Goal: Information Seeking & Learning: Compare options

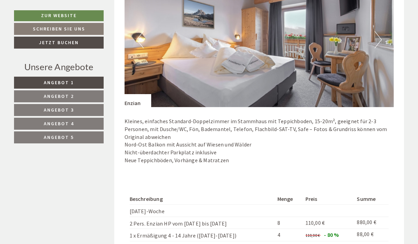
scroll to position [461, 0]
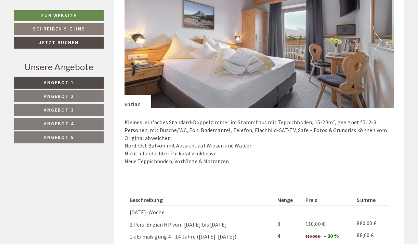
click at [68, 96] on span "Angebot 2" at bounding box center [59, 96] width 30 height 6
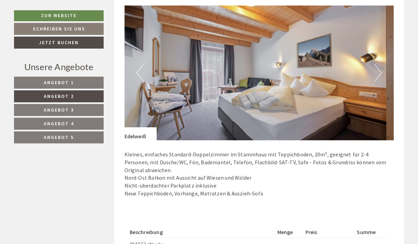
scroll to position [428, 0]
click at [376, 69] on button "Next" at bounding box center [377, 73] width 7 height 17
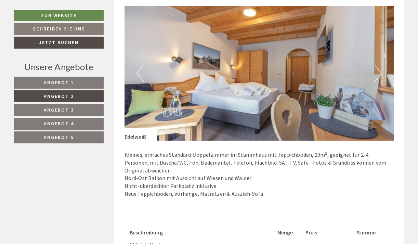
click at [376, 69] on button "Next" at bounding box center [377, 73] width 7 height 17
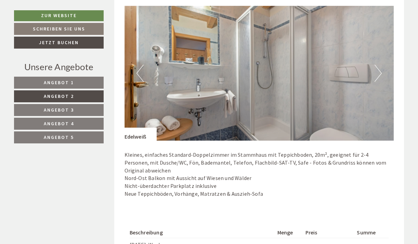
click at [376, 69] on button "Next" at bounding box center [377, 73] width 7 height 17
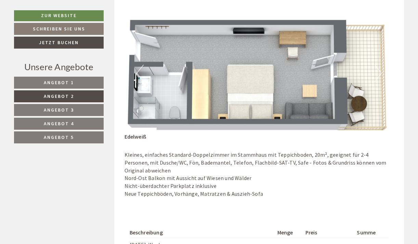
click at [376, 69] on button "Next" at bounding box center [377, 73] width 7 height 17
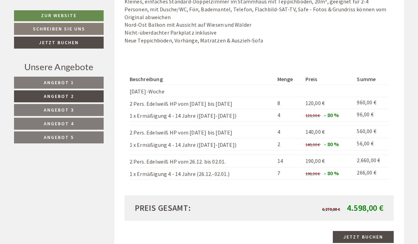
scroll to position [566, 0]
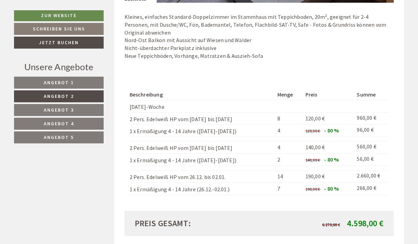
click at [62, 109] on span "Angebot 3" at bounding box center [59, 110] width 30 height 6
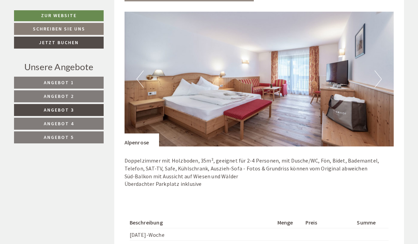
scroll to position [422, 0]
click at [379, 80] on button "Next" at bounding box center [377, 79] width 7 height 17
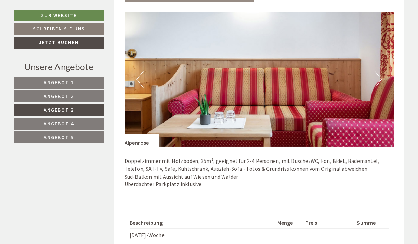
click at [379, 80] on button "Next" at bounding box center [377, 79] width 7 height 17
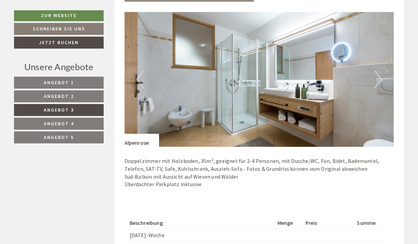
click at [379, 80] on button "Next" at bounding box center [377, 79] width 7 height 17
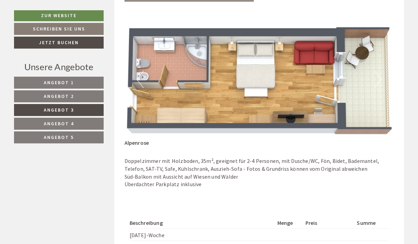
click at [379, 80] on button "Next" at bounding box center [377, 79] width 7 height 17
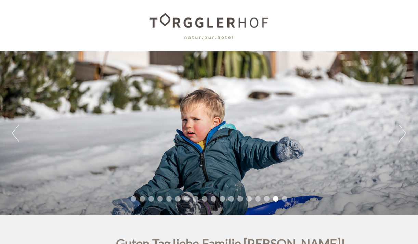
scroll to position [0, 0]
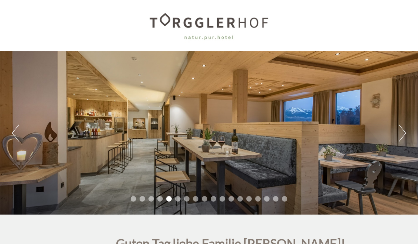
click at [19, 136] on div "Previous Next 1 2 3 4 5 6 7 8 9 10 11 12 13 14 15 16 17 18" at bounding box center [209, 132] width 418 height 163
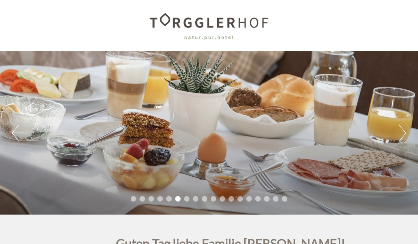
click at [14, 132] on button "Previous" at bounding box center [15, 132] width 7 height 17
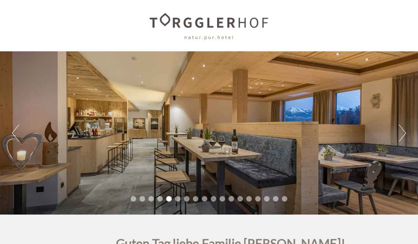
click at [14, 131] on button "Previous" at bounding box center [15, 132] width 7 height 17
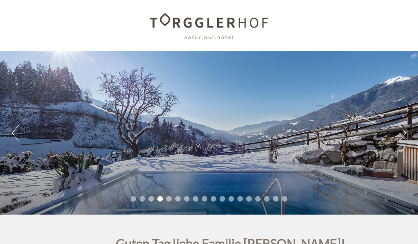
click at [14, 131] on button "Previous" at bounding box center [15, 132] width 7 height 17
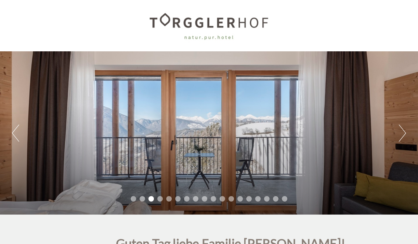
click at [14, 131] on button "Previous" at bounding box center [15, 132] width 7 height 17
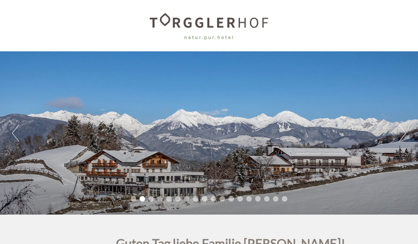
click at [14, 131] on button "Previous" at bounding box center [15, 132] width 7 height 17
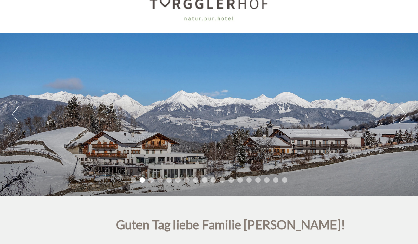
scroll to position [20, 0]
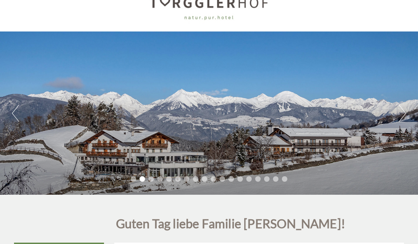
click at [403, 113] on button "Next" at bounding box center [402, 113] width 7 height 17
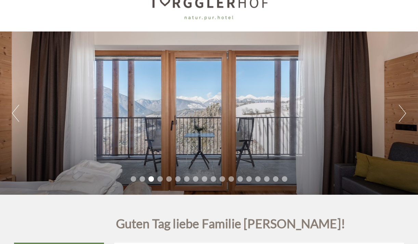
click at [403, 113] on button "Next" at bounding box center [402, 113] width 7 height 17
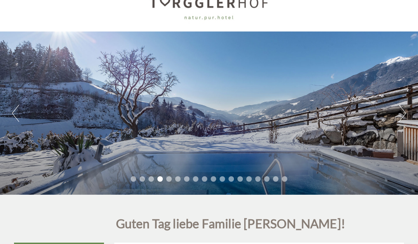
click at [403, 113] on button "Next" at bounding box center [402, 113] width 7 height 17
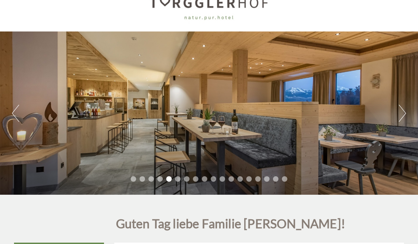
click at [403, 113] on button "Next" at bounding box center [402, 113] width 7 height 17
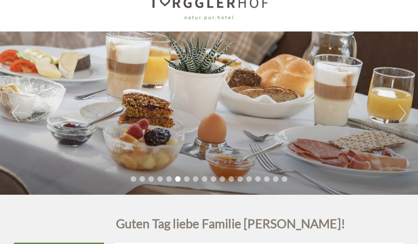
click at [403, 113] on button "Next" at bounding box center [402, 113] width 7 height 17
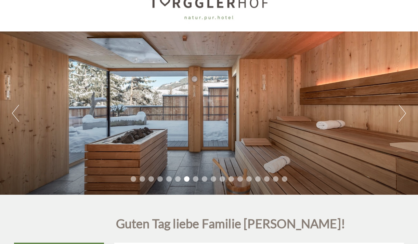
click at [403, 113] on button "Next" at bounding box center [402, 113] width 7 height 17
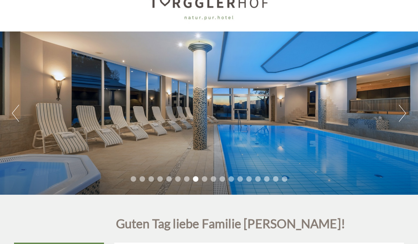
click at [403, 113] on button "Next" at bounding box center [402, 113] width 7 height 17
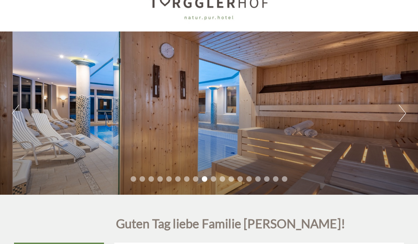
click at [403, 113] on button "Next" at bounding box center [402, 113] width 7 height 17
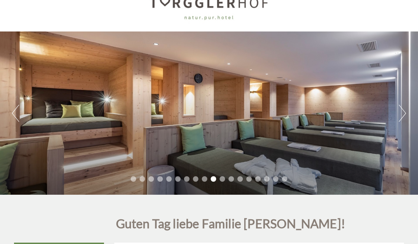
click at [403, 113] on button "Next" at bounding box center [402, 113] width 7 height 17
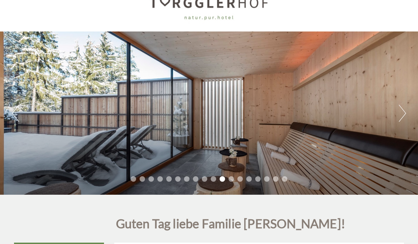
click at [403, 113] on button "Next" at bounding box center [402, 113] width 7 height 17
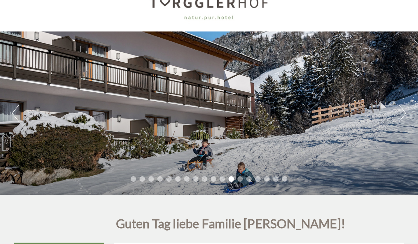
click at [403, 113] on button "Next" at bounding box center [402, 113] width 7 height 17
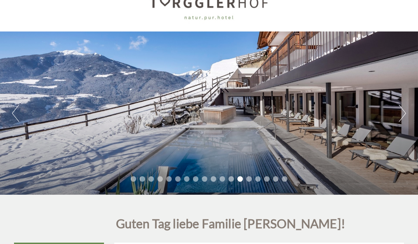
click at [403, 113] on button "Next" at bounding box center [402, 113] width 7 height 17
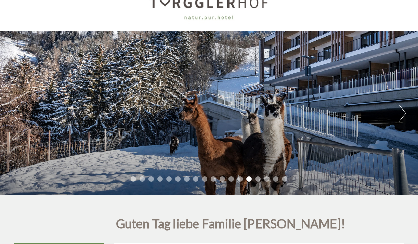
click at [403, 113] on button "Next" at bounding box center [402, 113] width 7 height 17
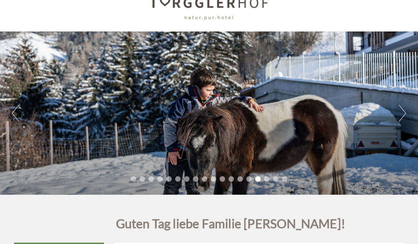
click at [403, 113] on button "Next" at bounding box center [402, 113] width 7 height 17
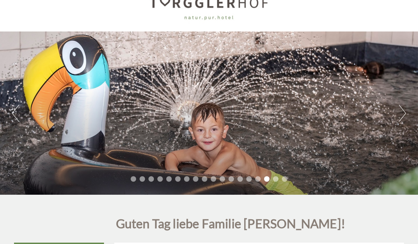
click at [403, 113] on button "Next" at bounding box center [402, 113] width 7 height 17
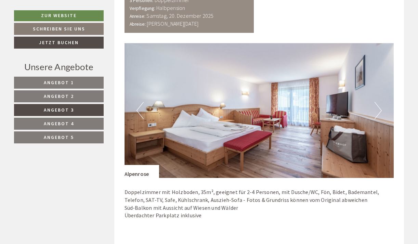
scroll to position [392, 0]
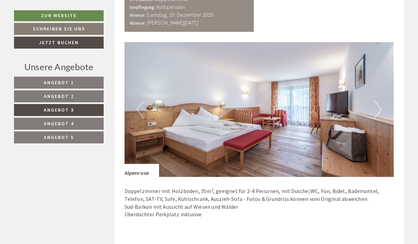
click at [379, 106] on button "Next" at bounding box center [377, 109] width 7 height 17
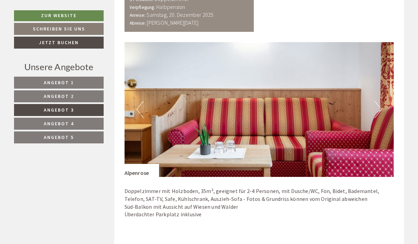
click at [379, 106] on button "Next" at bounding box center [377, 109] width 7 height 17
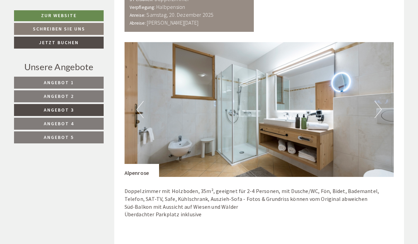
click at [379, 106] on button "Next" at bounding box center [377, 109] width 7 height 17
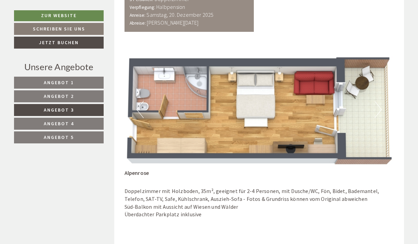
click at [378, 104] on button "Next" at bounding box center [377, 109] width 7 height 17
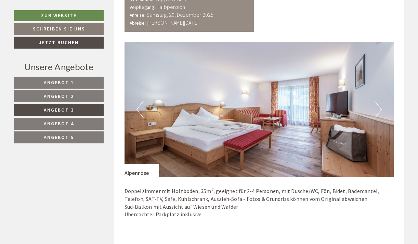
click at [378, 104] on button "Next" at bounding box center [377, 109] width 7 height 17
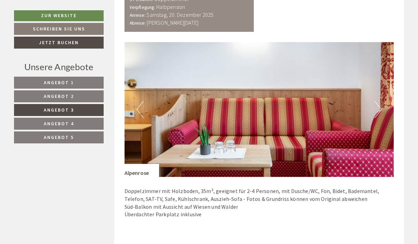
click at [378, 104] on button "Next" at bounding box center [377, 109] width 7 height 17
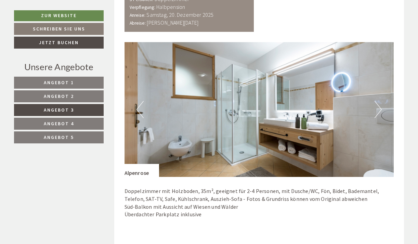
click at [378, 104] on button "Next" at bounding box center [377, 109] width 7 height 17
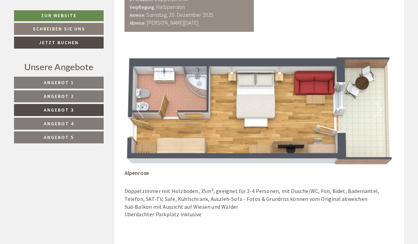
click at [59, 96] on span "Angebot 2" at bounding box center [59, 96] width 30 height 6
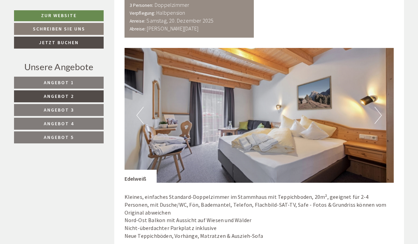
scroll to position [387, 0]
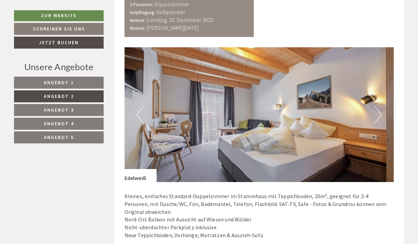
click at [380, 109] on button "Next" at bounding box center [377, 114] width 7 height 17
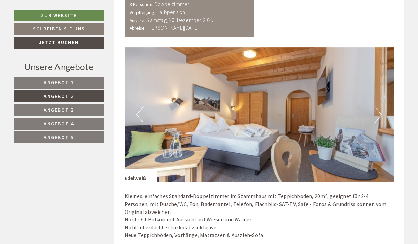
click at [380, 109] on button "Next" at bounding box center [377, 114] width 7 height 17
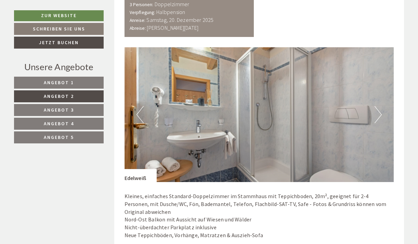
click at [380, 109] on button "Next" at bounding box center [377, 114] width 7 height 17
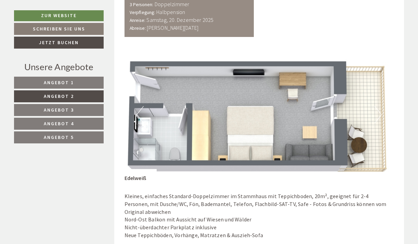
click at [380, 109] on button "Next" at bounding box center [377, 114] width 7 height 17
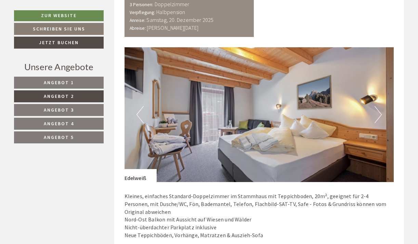
click at [380, 109] on button "Next" at bounding box center [377, 114] width 7 height 17
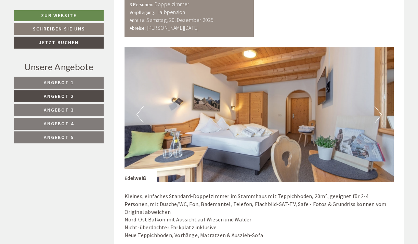
click at [380, 109] on button "Next" at bounding box center [377, 114] width 7 height 17
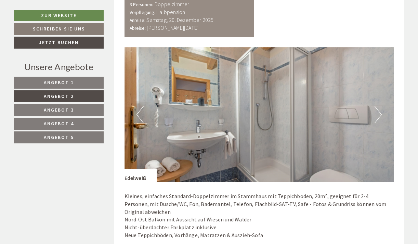
click at [380, 109] on button "Next" at bounding box center [377, 114] width 7 height 17
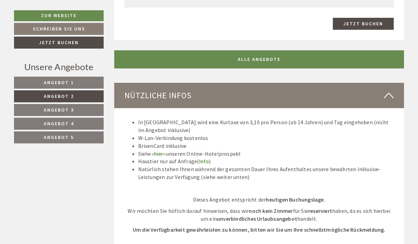
scroll to position [797, 0]
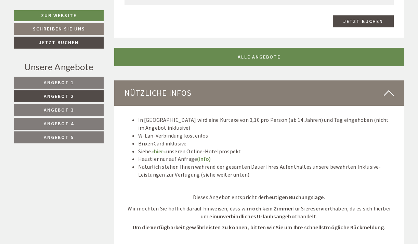
click at [56, 140] on link "Angebot 5" at bounding box center [59, 137] width 90 height 12
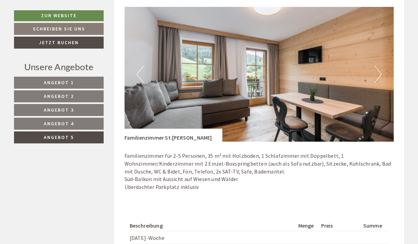
scroll to position [427, 0]
click at [374, 71] on button "Next" at bounding box center [377, 73] width 7 height 17
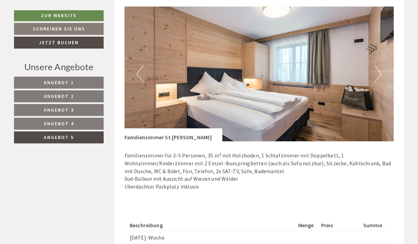
click at [374, 71] on button "Next" at bounding box center [377, 73] width 7 height 17
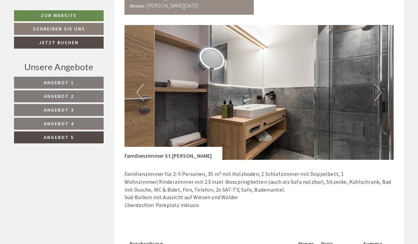
scroll to position [410, 0]
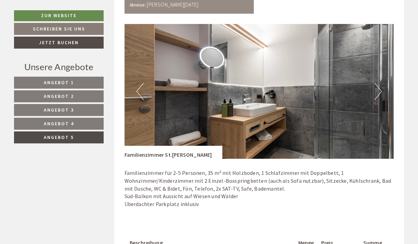
click at [379, 83] on button "Next" at bounding box center [377, 91] width 7 height 17
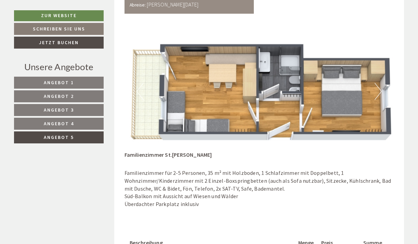
click at [378, 94] on button "Next" at bounding box center [377, 91] width 7 height 17
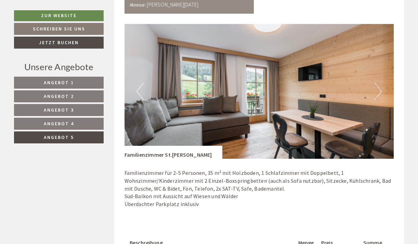
click at [378, 94] on button "Next" at bounding box center [377, 91] width 7 height 17
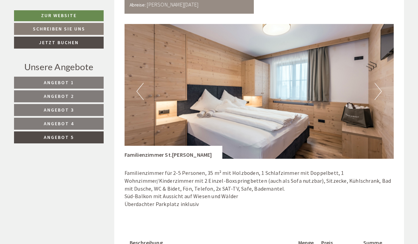
click at [379, 89] on button "Next" at bounding box center [377, 91] width 7 height 17
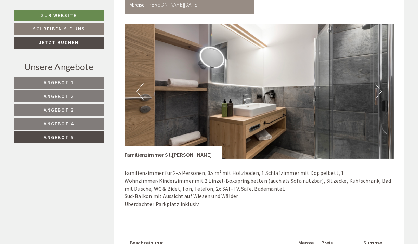
click at [379, 89] on button "Next" at bounding box center [377, 91] width 7 height 17
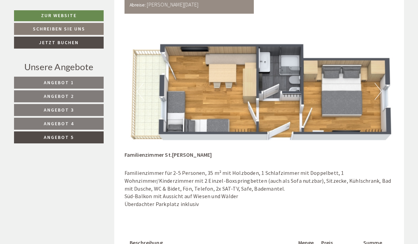
click at [71, 96] on span "Angebot 2" at bounding box center [59, 96] width 30 height 6
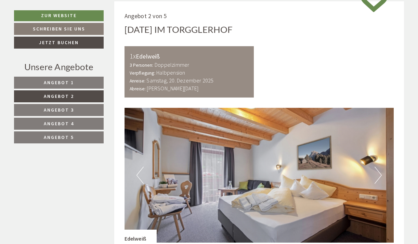
click at [52, 110] on span "Angebot 3" at bounding box center [59, 110] width 30 height 6
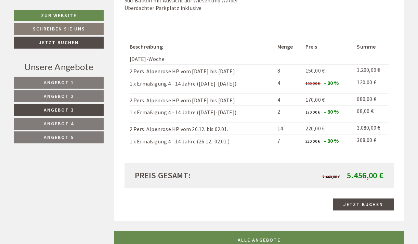
scroll to position [598, 0]
click at [58, 94] on span "Angebot 2" at bounding box center [59, 96] width 30 height 6
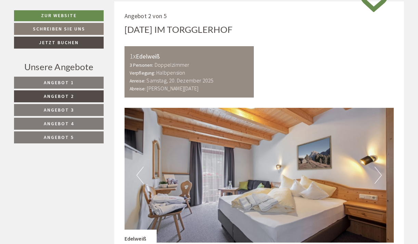
click at [55, 109] on span "Angebot 3" at bounding box center [59, 110] width 30 height 6
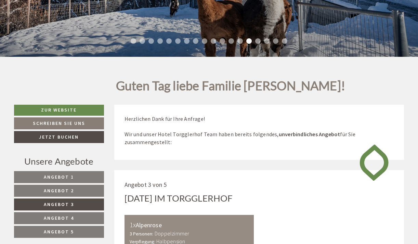
scroll to position [163, 0]
